Goal: Task Accomplishment & Management: Manage account settings

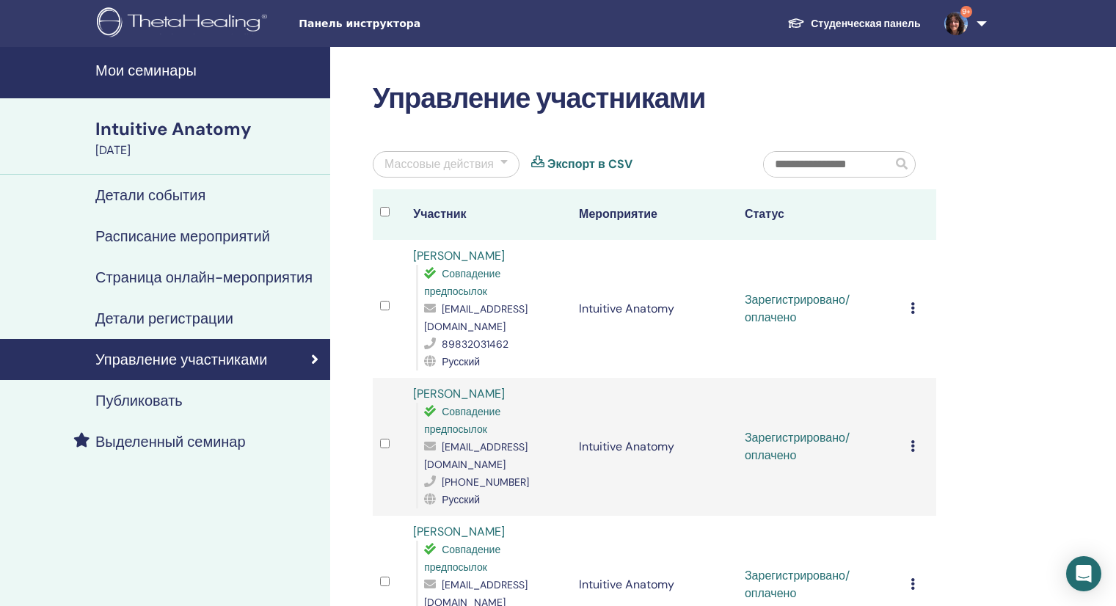
scroll to position [349, 0]
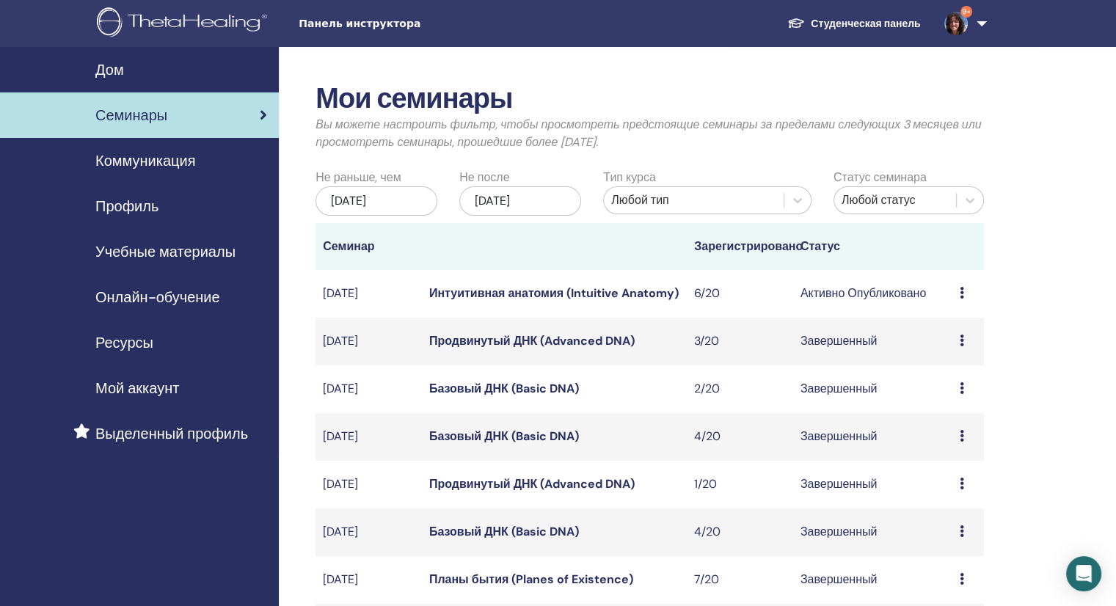
click at [960, 297] on icon at bounding box center [962, 293] width 4 height 12
click at [968, 353] on link "Участники" at bounding box center [949, 353] width 56 height 15
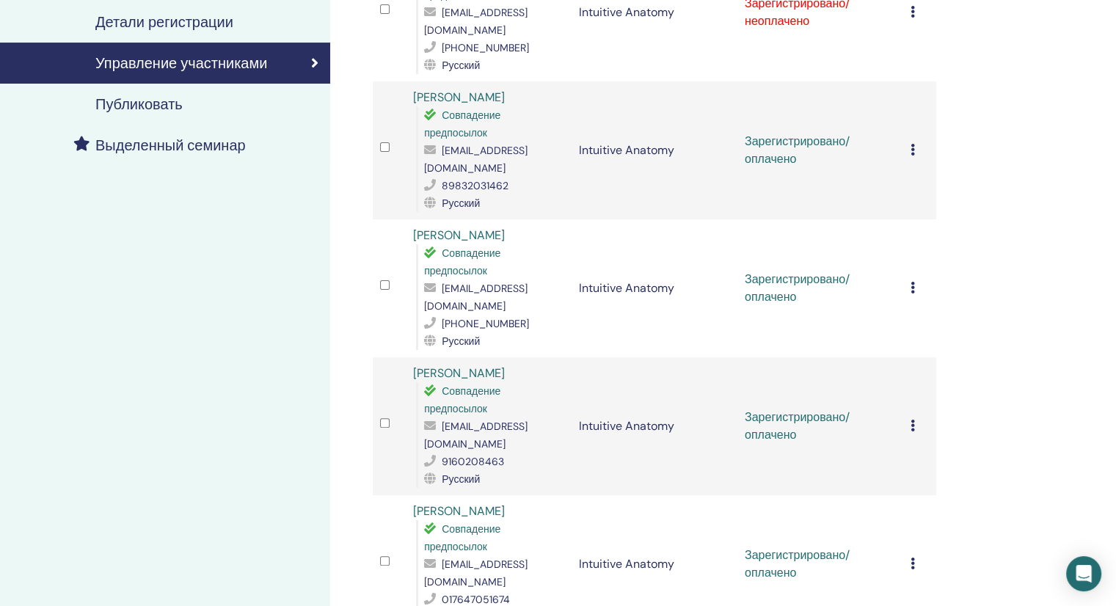
scroll to position [440, 0]
